Goal: Transaction & Acquisition: Purchase product/service

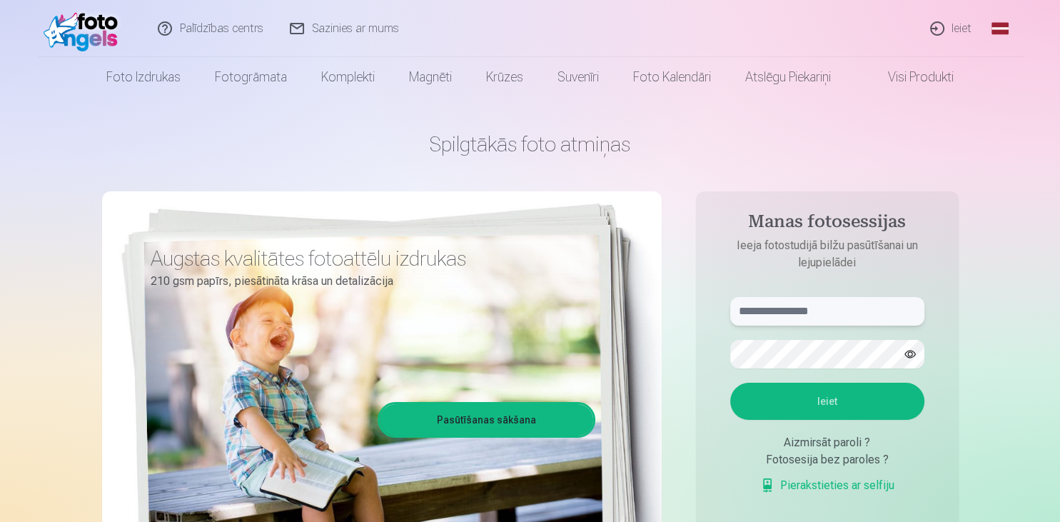
click at [838, 311] on input "text" at bounding box center [827, 311] width 194 height 29
type input "**********"
click at [730, 383] on button "Ieiet" at bounding box center [827, 401] width 194 height 37
click at [923, 357] on button "button" at bounding box center [910, 354] width 27 height 27
click at [835, 420] on button "Ieiet" at bounding box center [827, 401] width 194 height 37
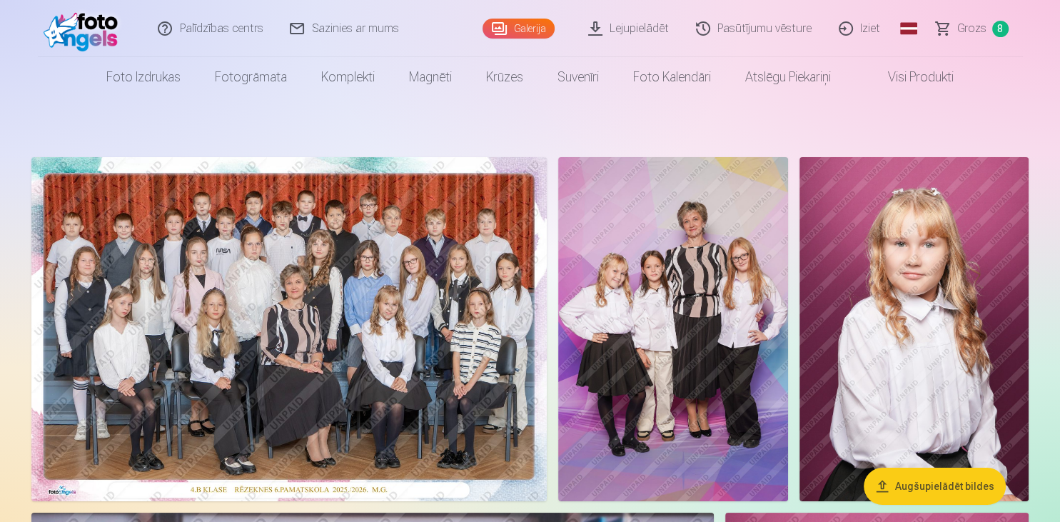
click at [969, 31] on span "Grozs" at bounding box center [971, 28] width 29 height 17
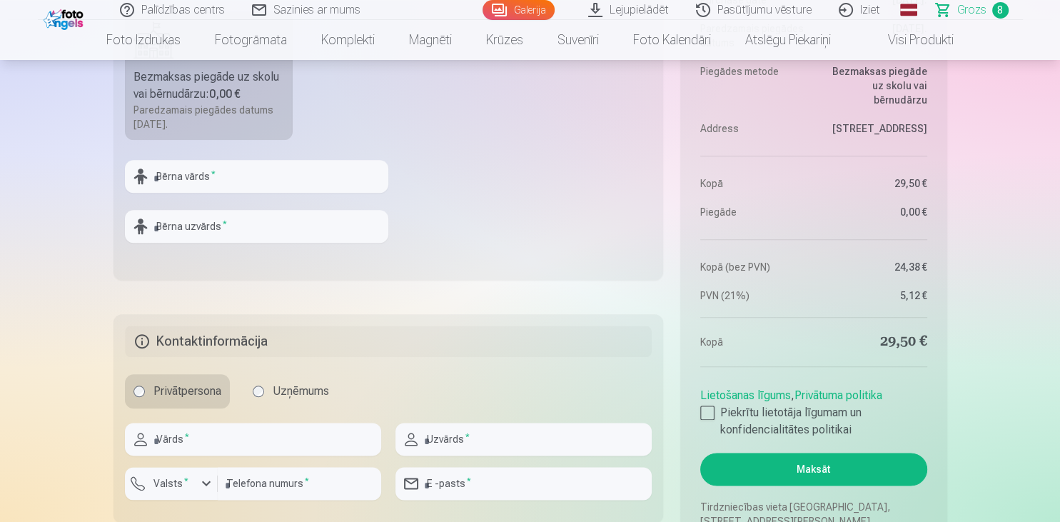
scroll to position [1583, 0]
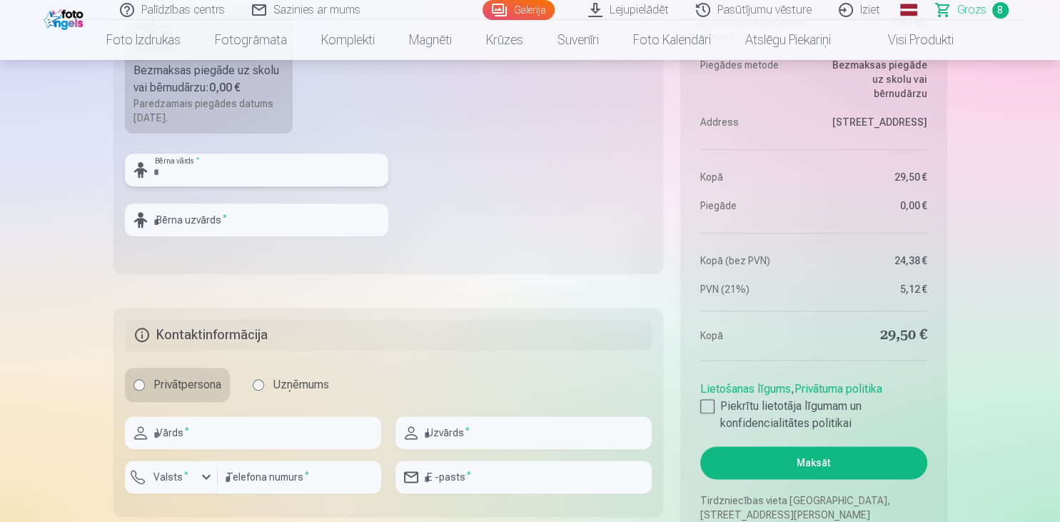
click at [213, 166] on input "text" at bounding box center [256, 169] width 263 height 33
drag, startPoint x: 258, startPoint y: 170, endPoint x: 201, endPoint y: 176, distance: 56.7
click at [201, 176] on input "**********" at bounding box center [256, 169] width 263 height 33
type input "**********"
click at [195, 212] on input "text" at bounding box center [256, 219] width 263 height 33
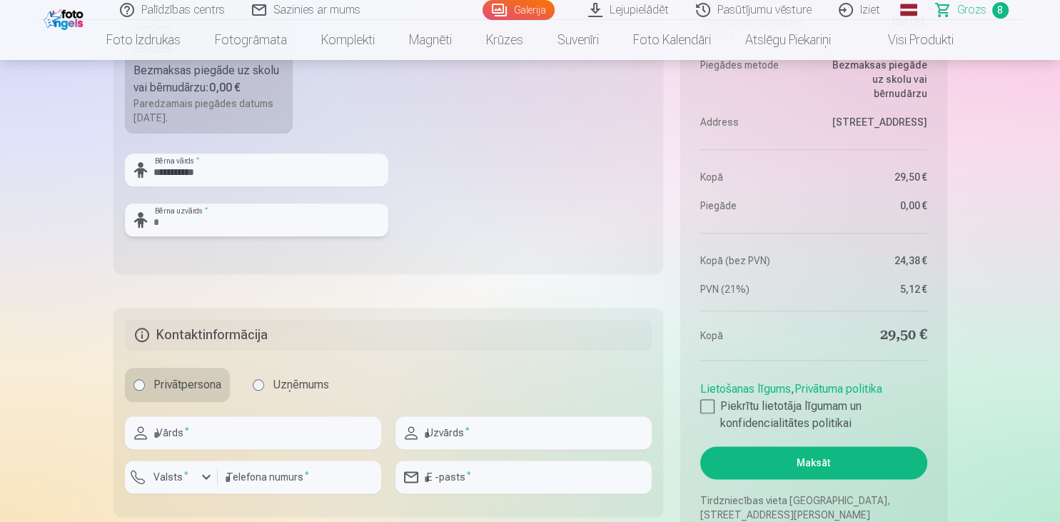
paste input "*********"
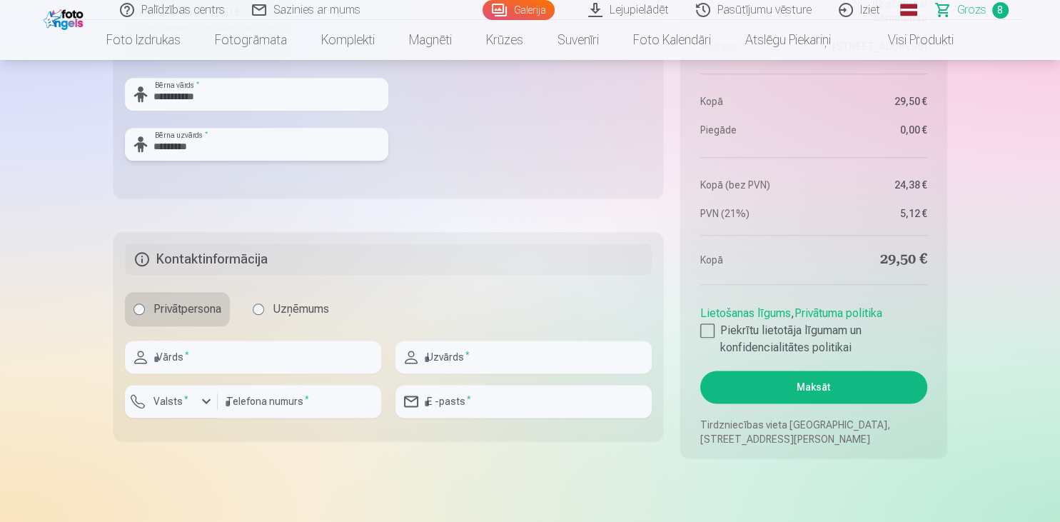
type input "*********"
click at [201, 358] on input "text" at bounding box center [253, 357] width 256 height 33
type input "*******"
click at [512, 361] on input "text" at bounding box center [523, 357] width 256 height 33
type input "*********"
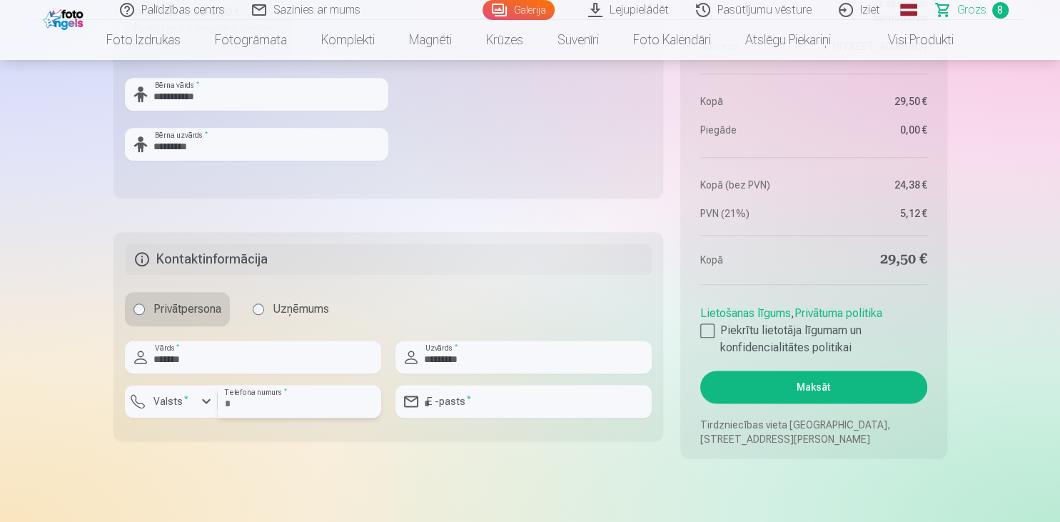
click at [269, 404] on input "number" at bounding box center [299, 401] width 163 height 33
type input "********"
click at [498, 407] on input "email" at bounding box center [523, 401] width 256 height 33
type input "**********"
click at [708, 335] on div at bounding box center [707, 330] width 14 height 14
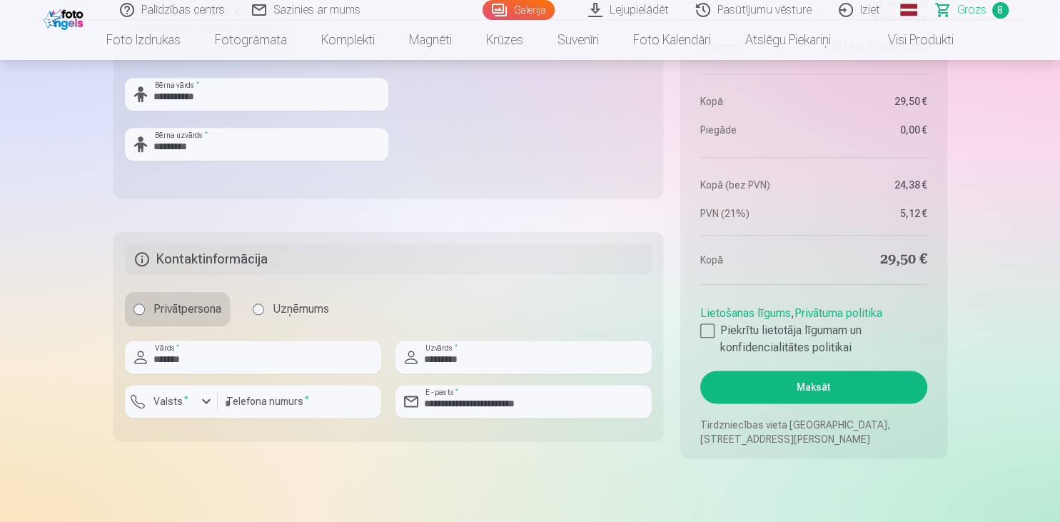
click at [805, 393] on button "Maksāt" at bounding box center [813, 386] width 226 height 33
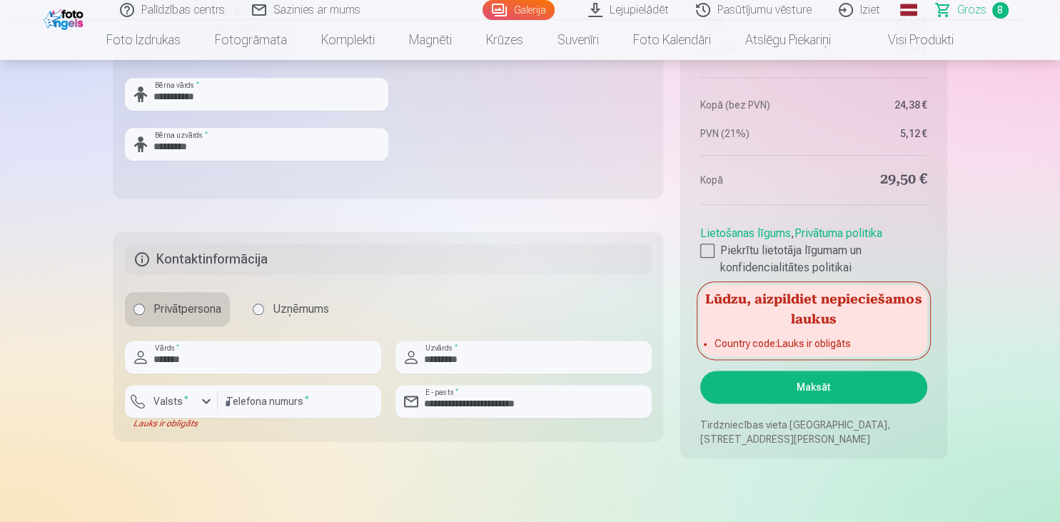
click at [184, 401] on sup "*" at bounding box center [186, 398] width 4 height 9
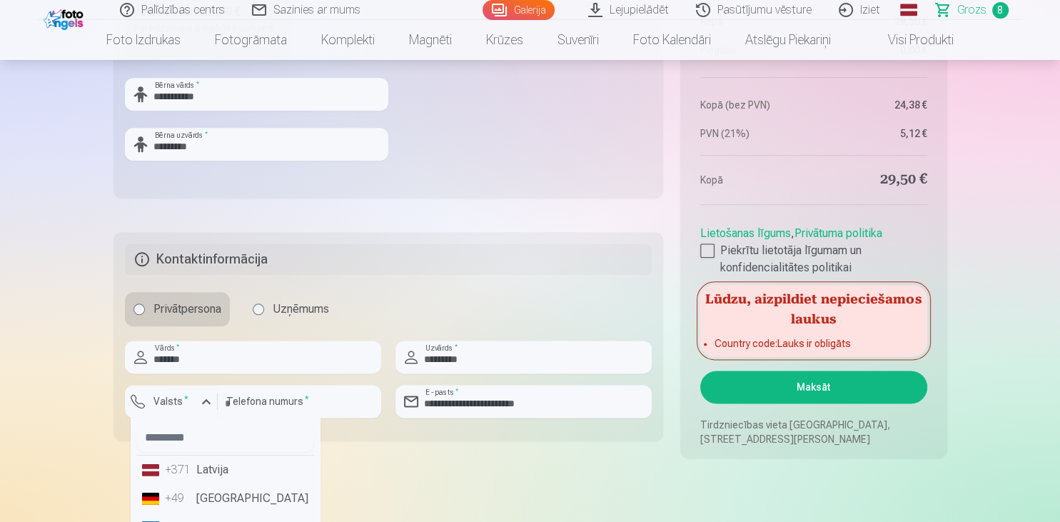
drag, startPoint x: 173, startPoint y: 467, endPoint x: 214, endPoint y: 467, distance: 41.4
click at [173, 467] on div "+371" at bounding box center [179, 469] width 29 height 17
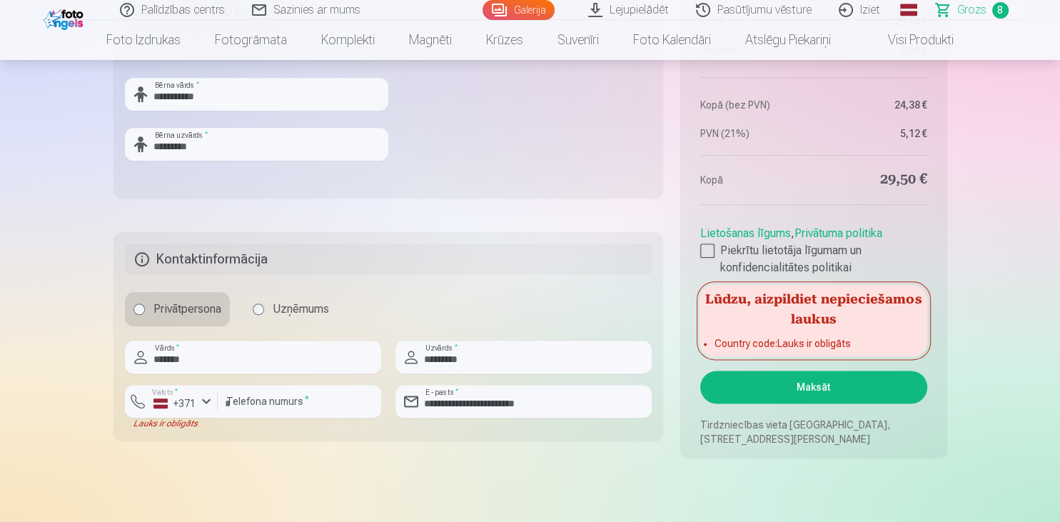
click at [772, 375] on button "Maksāt" at bounding box center [813, 386] width 226 height 33
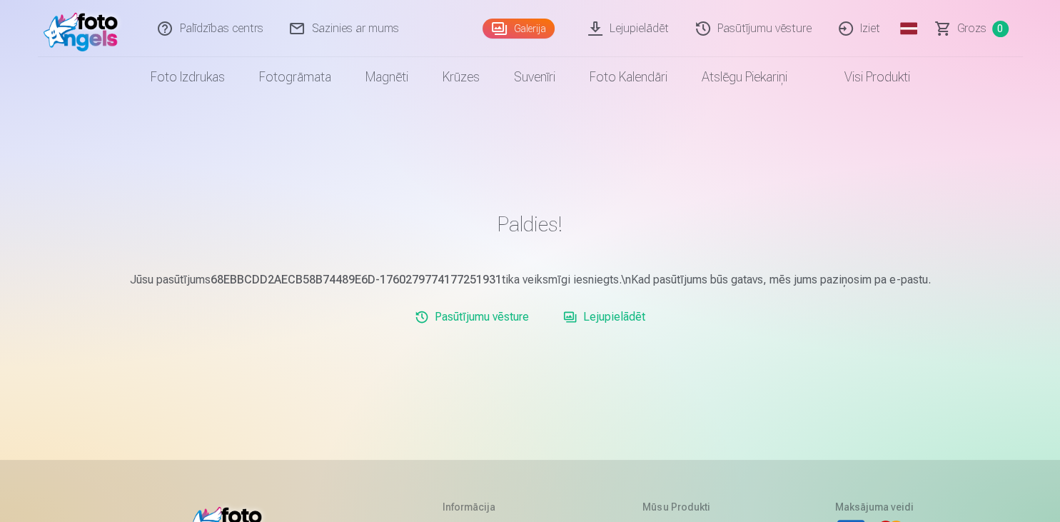
click at [853, 80] on link "Visi produkti" at bounding box center [866, 77] width 123 height 40
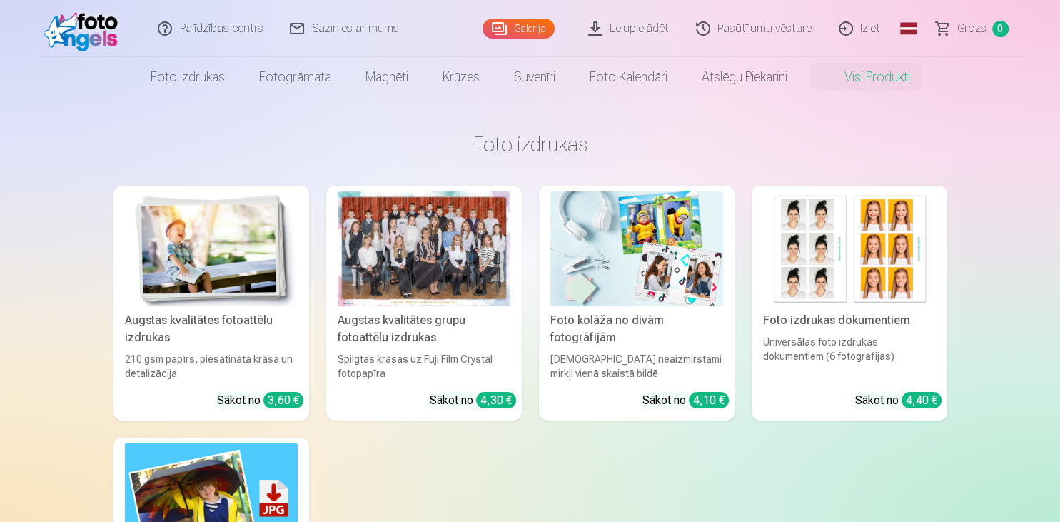
click at [646, 30] on link "Lejupielādēt" at bounding box center [629, 28] width 108 height 57
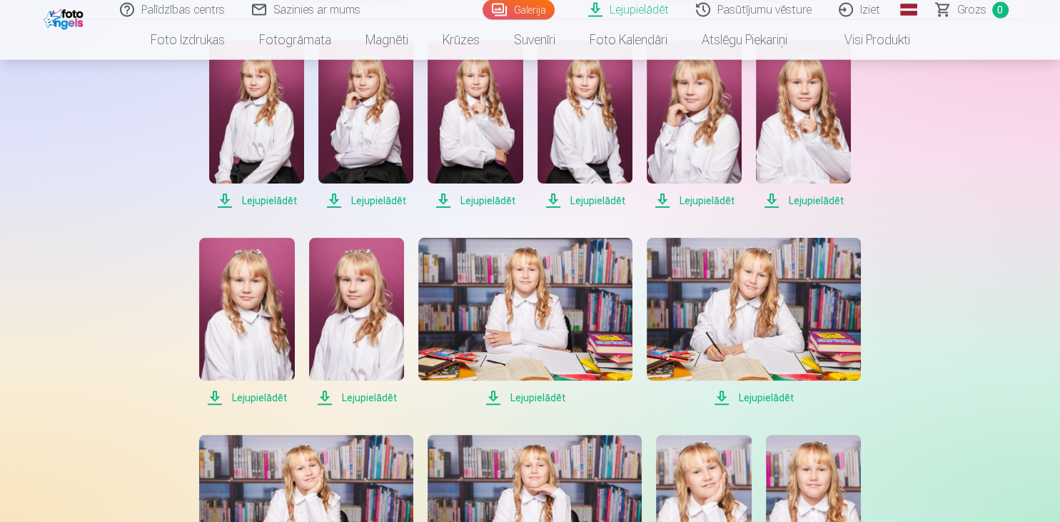
scroll to position [217, 0]
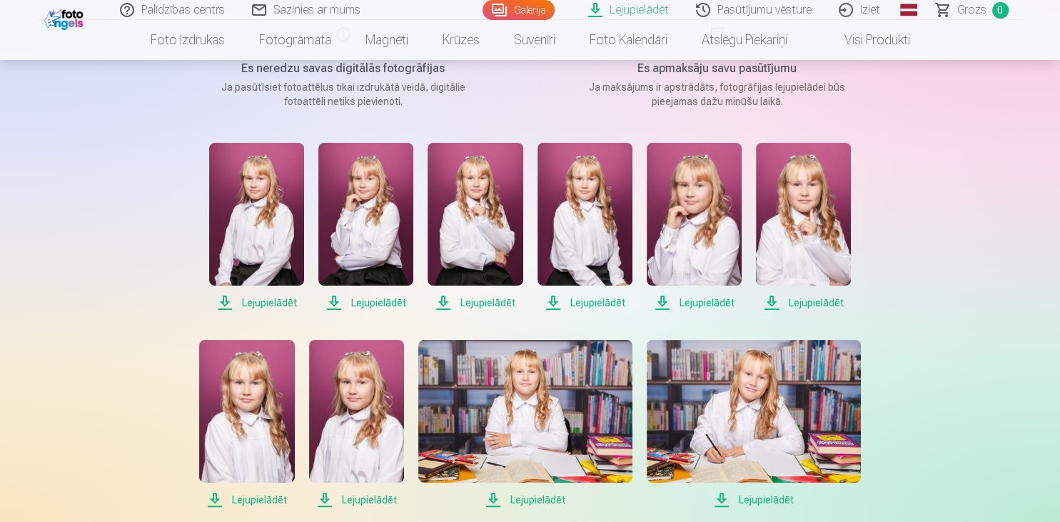
click at [258, 301] on span "Lejupielādēt" at bounding box center [256, 302] width 95 height 17
click at [341, 306] on span "Lejupielādēt" at bounding box center [365, 302] width 95 height 17
click at [460, 304] on span "Lejupielādēt" at bounding box center [475, 302] width 95 height 17
click at [575, 305] on span "Lejupielādēt" at bounding box center [585, 302] width 95 height 17
click at [675, 303] on span "Lejupielādēt" at bounding box center [694, 302] width 95 height 17
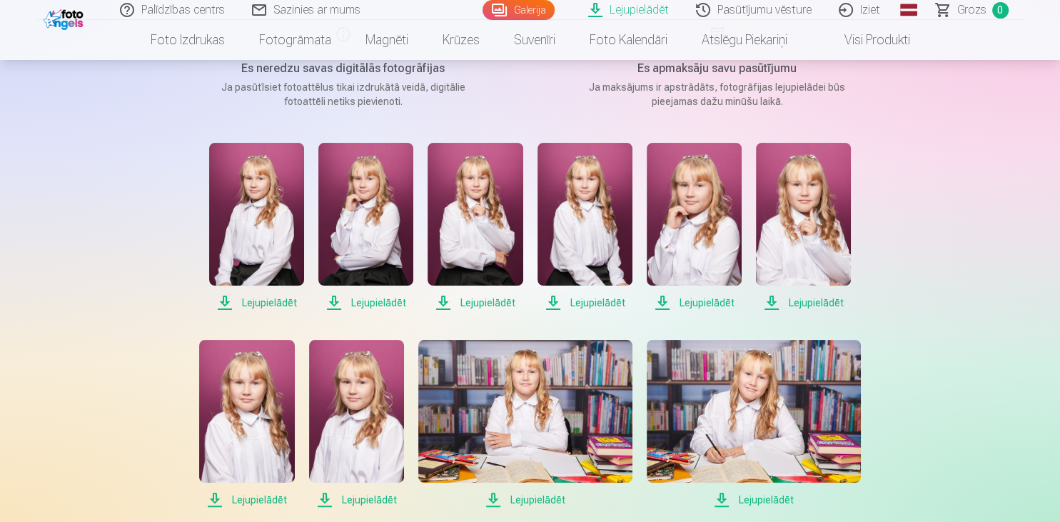
click at [787, 301] on span "Lejupielādēt" at bounding box center [803, 302] width 95 height 17
click at [240, 498] on span "Lejupielādēt" at bounding box center [246, 499] width 95 height 17
click at [336, 501] on span "Lejupielādēt" at bounding box center [356, 499] width 95 height 17
click at [515, 497] on span "Lejupielādēt" at bounding box center [525, 499] width 214 height 17
click at [745, 499] on span "Lejupielādēt" at bounding box center [754, 499] width 214 height 17
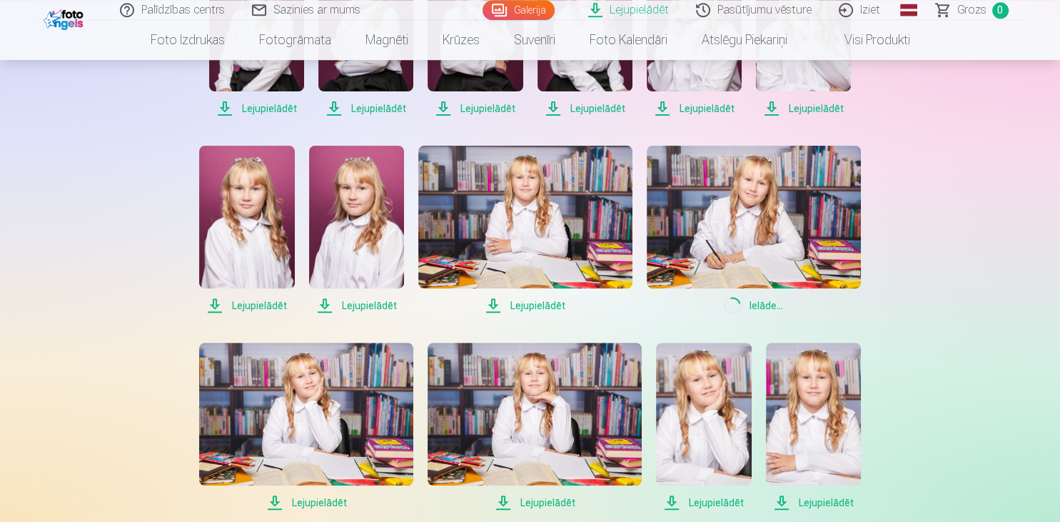
scroll to position [443, 0]
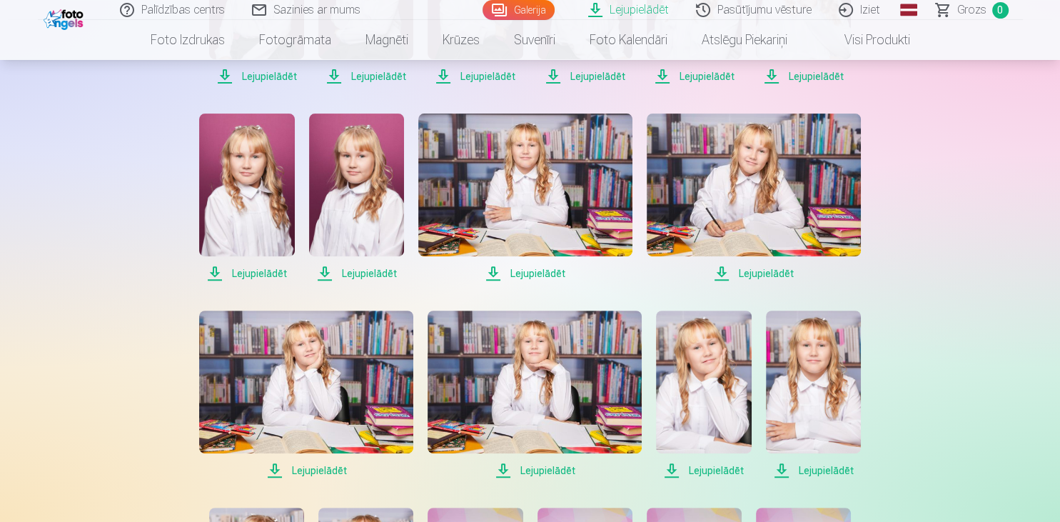
click at [294, 471] on span "Lejupielādēt" at bounding box center [306, 470] width 214 height 17
click at [510, 472] on span "Lejupielādēt" at bounding box center [535, 470] width 214 height 17
click at [683, 467] on span "Lejupielādēt" at bounding box center [703, 470] width 95 height 17
click at [812, 470] on span "Lejupielādēt" at bounding box center [813, 470] width 95 height 17
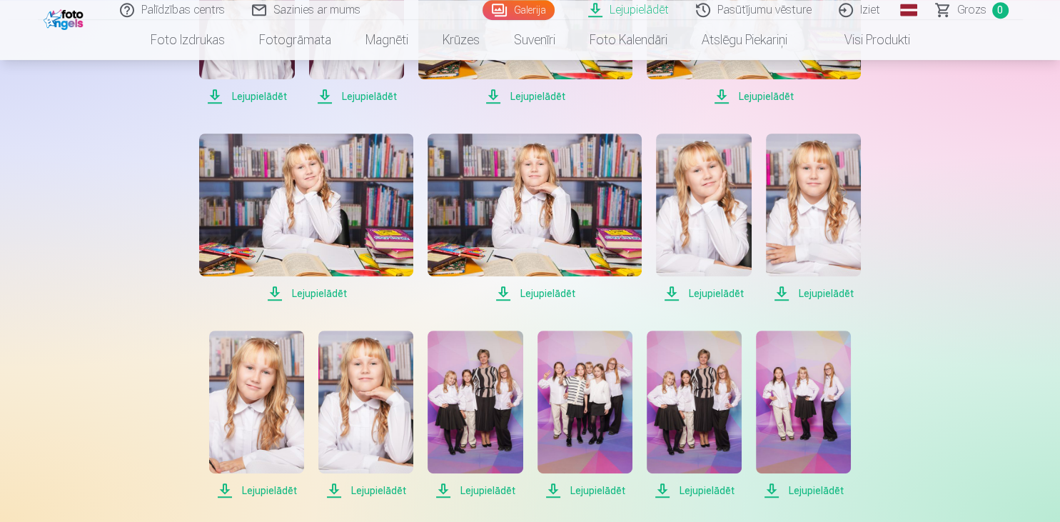
scroll to position [670, 0]
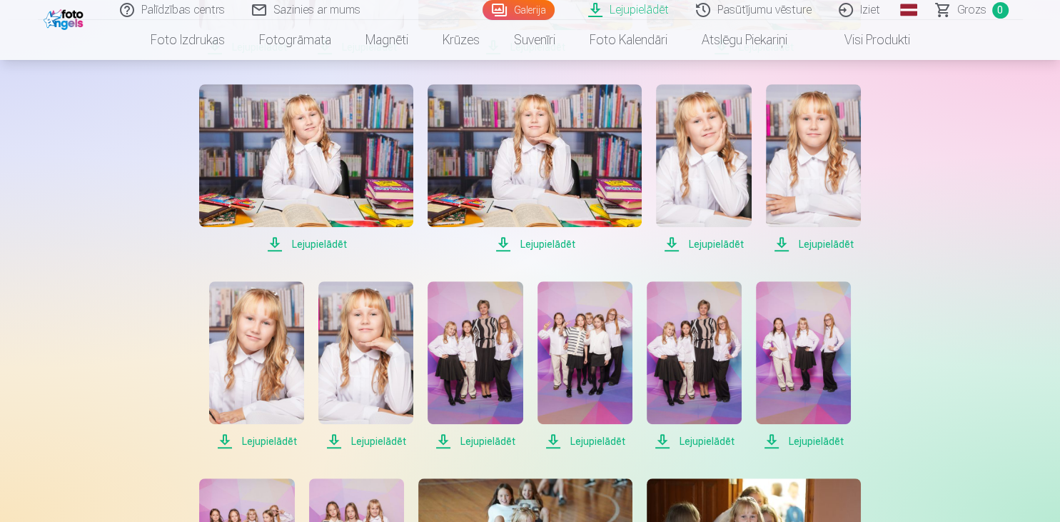
click at [253, 437] on span "Lejupielādēt" at bounding box center [256, 441] width 95 height 17
click at [343, 443] on span "Lejupielādēt" at bounding box center [365, 441] width 95 height 17
click at [464, 444] on span "Lejupielādēt" at bounding box center [475, 441] width 95 height 17
click at [560, 434] on span "Lejupielādēt" at bounding box center [585, 441] width 95 height 17
click at [675, 435] on span "Lejupielādēt" at bounding box center [694, 441] width 95 height 17
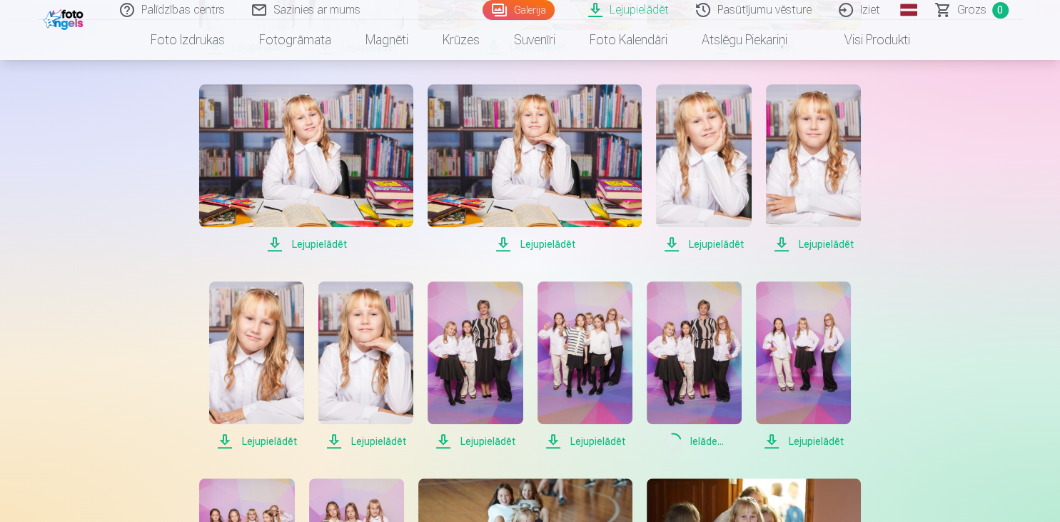
click at [795, 445] on span "Lejupielādēt" at bounding box center [803, 441] width 95 height 17
click at [453, 440] on span "Lejupielādēt" at bounding box center [475, 441] width 95 height 17
click at [685, 442] on span "Lejupielādēt" at bounding box center [694, 441] width 95 height 17
click at [806, 440] on span "Lejupielādēt" at bounding box center [803, 441] width 95 height 17
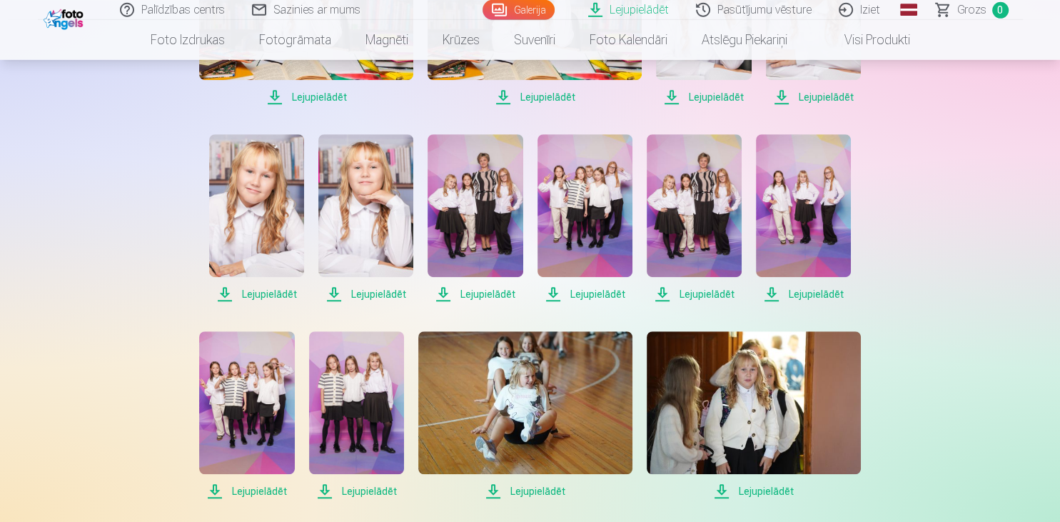
scroll to position [820, 0]
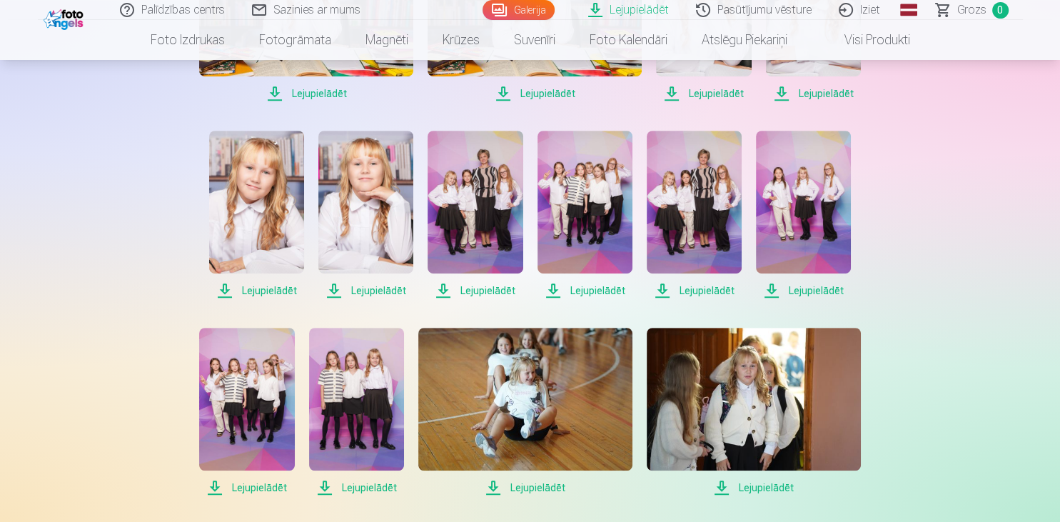
click at [222, 487] on span "Lejupielādēt" at bounding box center [246, 487] width 95 height 17
click at [332, 487] on span "Lejupielādēt" at bounding box center [356, 487] width 95 height 17
click at [505, 484] on span "Lejupielādēt" at bounding box center [525, 487] width 214 height 17
click at [748, 487] on span "Lejupielādēt" at bounding box center [754, 487] width 214 height 17
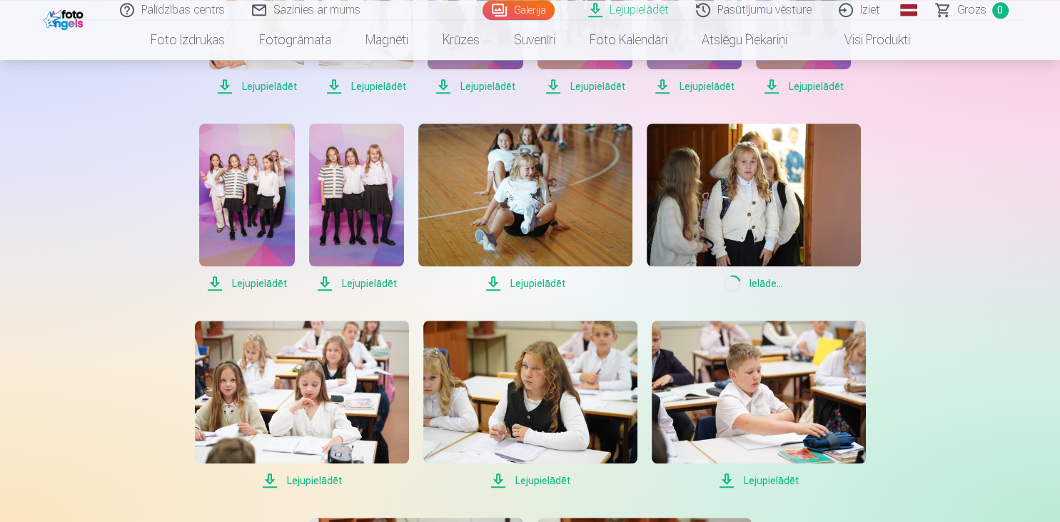
scroll to position [1046, 0]
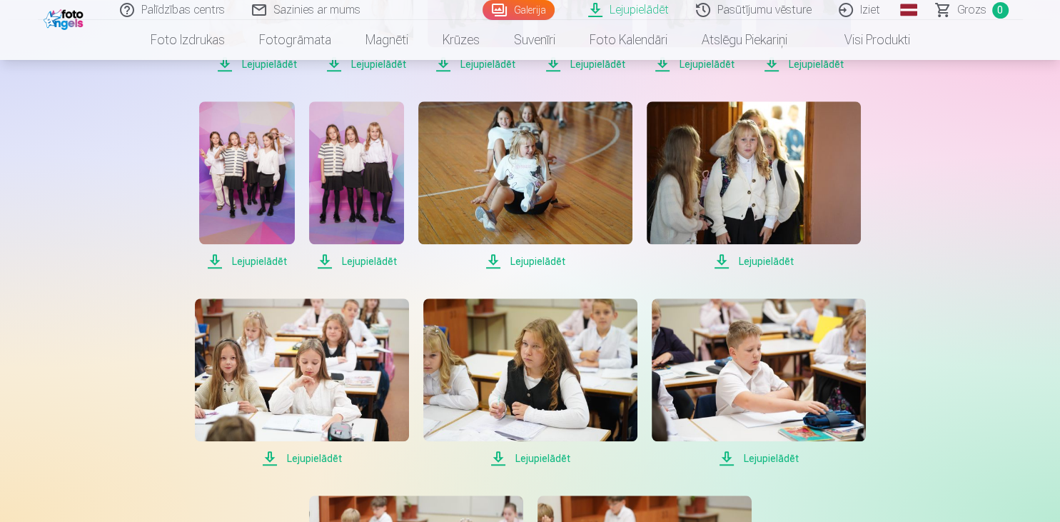
click at [281, 460] on span "Lejupielādēt" at bounding box center [302, 458] width 214 height 17
click at [512, 462] on span "Lejupielādēt" at bounding box center [530, 458] width 214 height 17
click at [747, 462] on span "Lejupielādēt" at bounding box center [759, 458] width 214 height 17
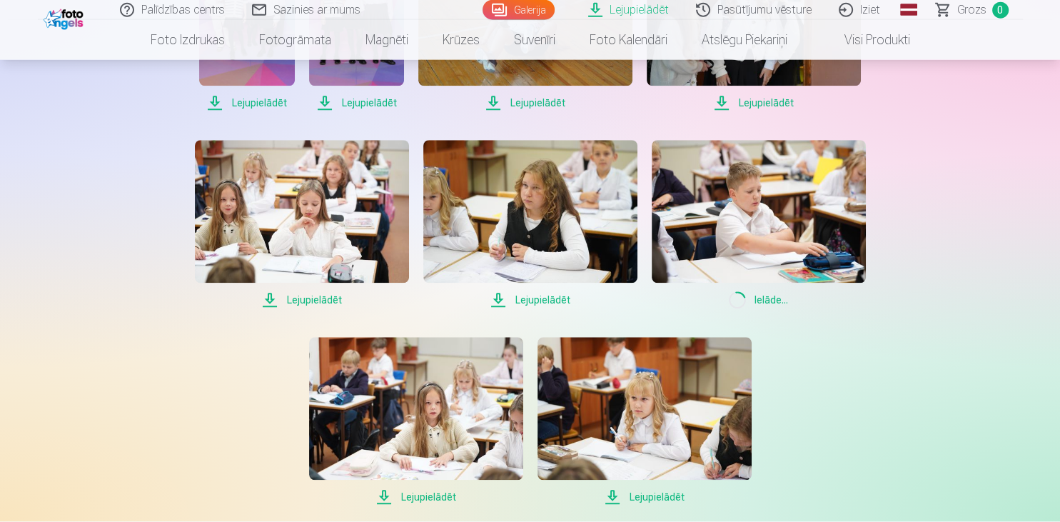
scroll to position [1273, 0]
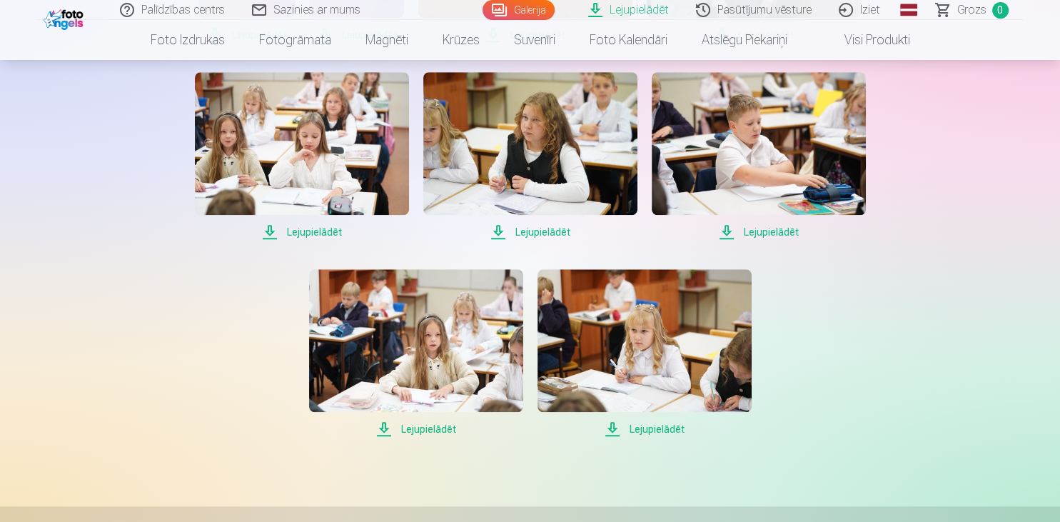
click at [421, 430] on span "Lejupielādēt" at bounding box center [416, 428] width 214 height 17
click at [643, 433] on span "Lejupielādēt" at bounding box center [645, 428] width 214 height 17
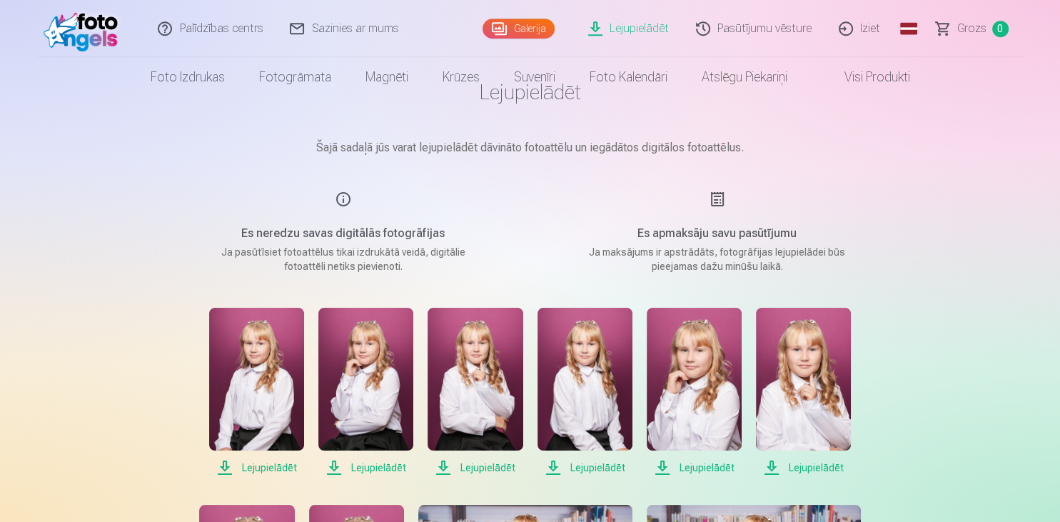
scroll to position [0, 0]
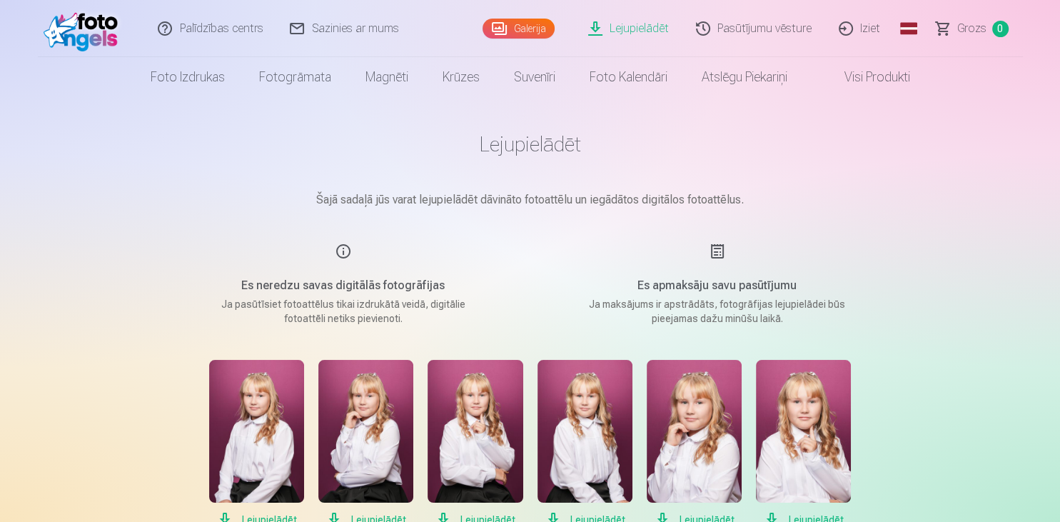
drag, startPoint x: 952, startPoint y: 261, endPoint x: 814, endPoint y: 260, distance: 138.5
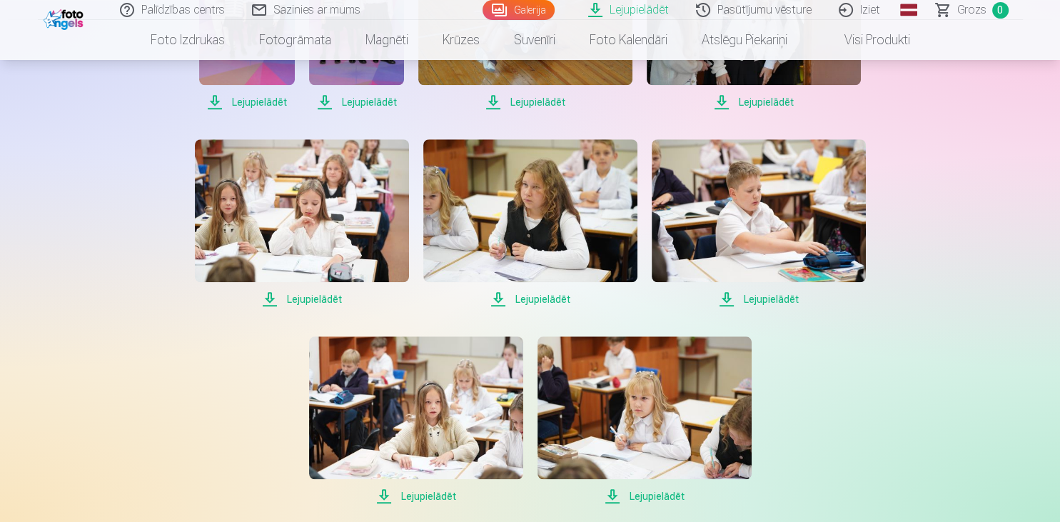
scroll to position [1432, 0]
